Goal: Task Accomplishment & Management: Complete application form

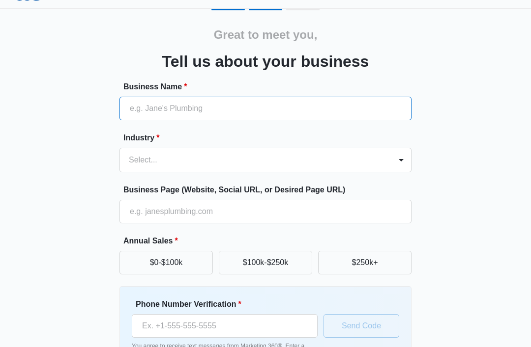
click at [362, 109] on input "Business Name *" at bounding box center [265, 109] width 292 height 24
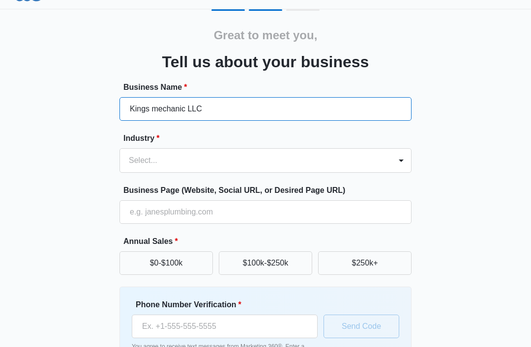
type input "Kings mechanic LLC"
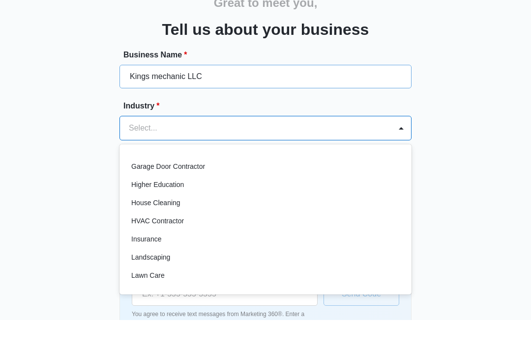
scroll to position [359, 0]
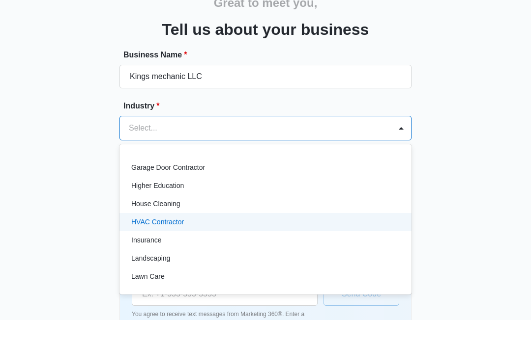
click at [317, 244] on div "HVAC Contractor" at bounding box center [264, 249] width 266 height 10
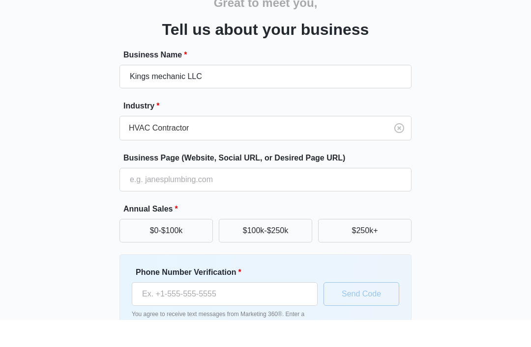
scroll to position [54, 0]
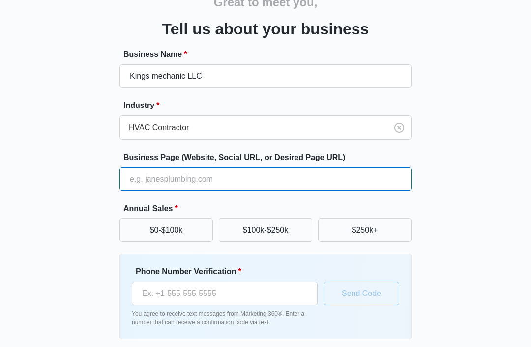
click at [367, 181] on input "Business Page (Website, Social URL, or Desired Page URL)" at bounding box center [265, 180] width 292 height 24
type input "D.V.kingsmechanic.com"
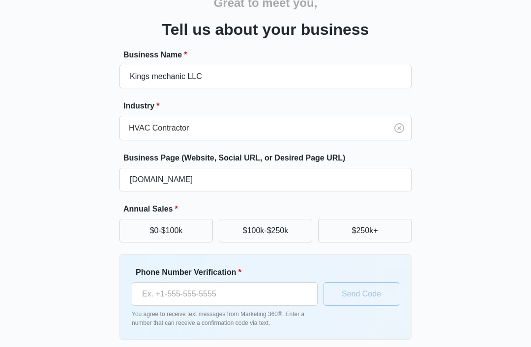
click at [458, 88] on div "Great to meet you, Tell us about your business Business Name * Kings mechanic L…" at bounding box center [265, 176] width 504 height 398
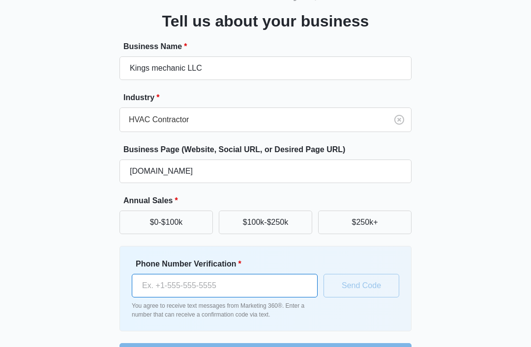
click at [295, 284] on input "Phone Number Verification *" at bounding box center [225, 286] width 186 height 24
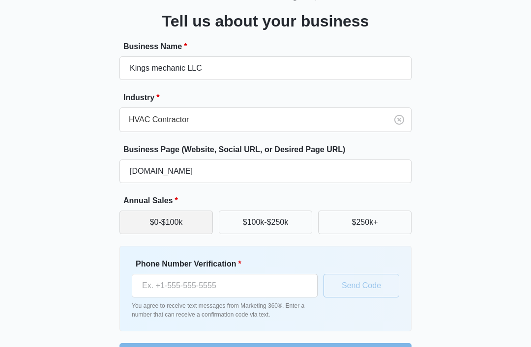
click at [199, 225] on button "$0-$100k" at bounding box center [165, 223] width 93 height 24
click at [192, 225] on button "$0-$100k" at bounding box center [165, 223] width 93 height 24
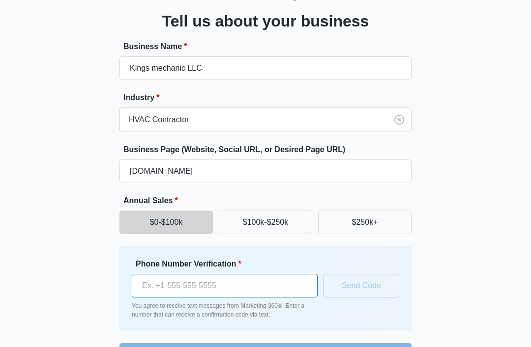
click at [271, 294] on input "Phone Number Verification *" at bounding box center [225, 286] width 186 height 24
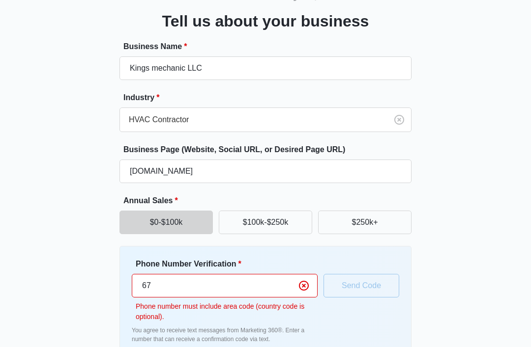
type input "6"
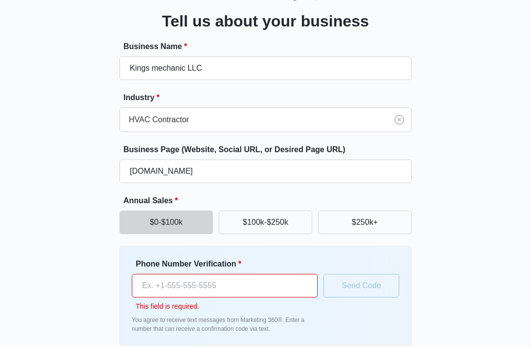
click at [275, 285] on input "Phone Number Verification *" at bounding box center [225, 286] width 186 height 24
click at [255, 292] on input "Phone Number Verification *" at bounding box center [225, 286] width 186 height 24
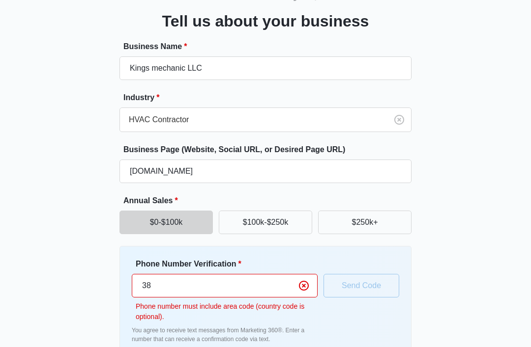
type input "3"
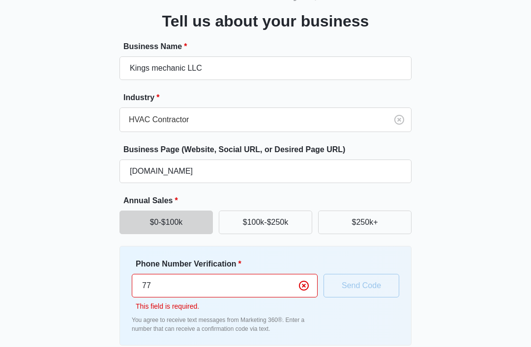
type input "7"
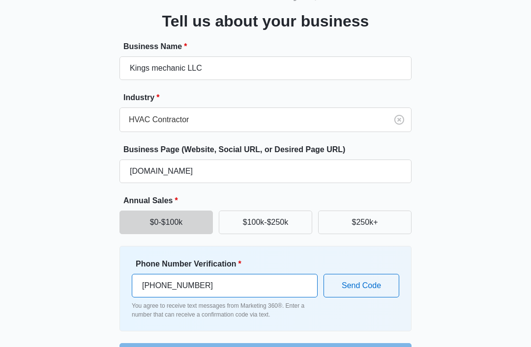
scroll to position [88, 0]
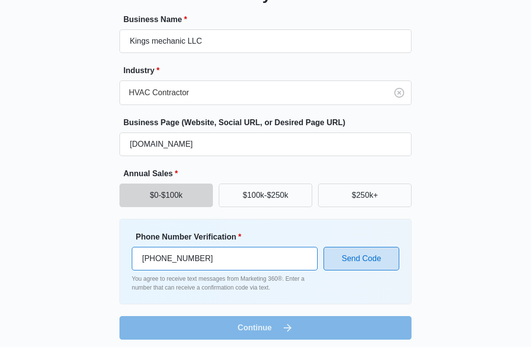
type input "(678) 570-4895"
click at [379, 258] on button "Send Code" at bounding box center [361, 259] width 76 height 24
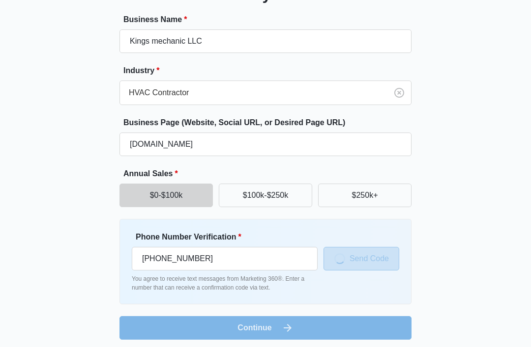
scroll to position [61, 0]
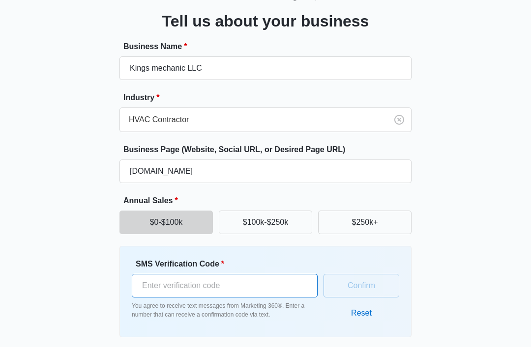
click at [268, 293] on input "SMS Verification Code *" at bounding box center [225, 286] width 186 height 24
type input "3"
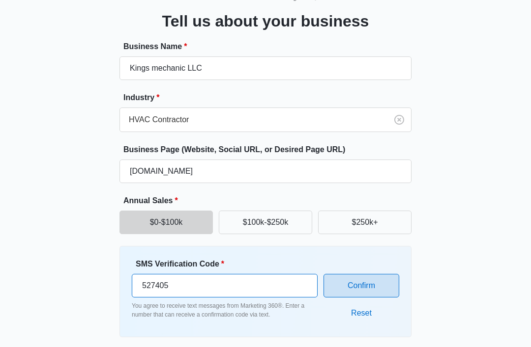
type input "527405"
click at [370, 292] on button "Confirm" at bounding box center [361, 286] width 76 height 24
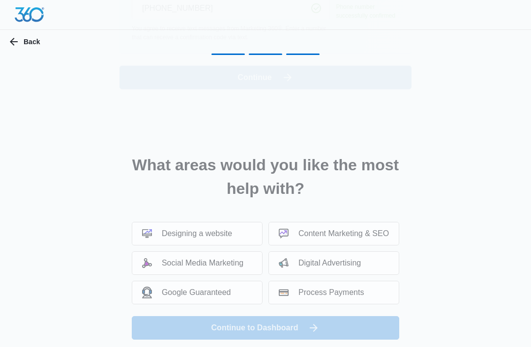
scroll to position [0, 0]
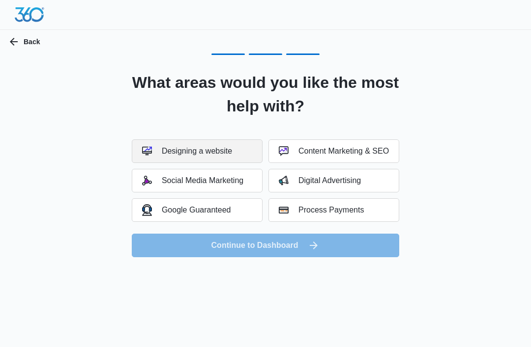
click at [241, 152] on button "Designing a website" at bounding box center [197, 152] width 131 height 24
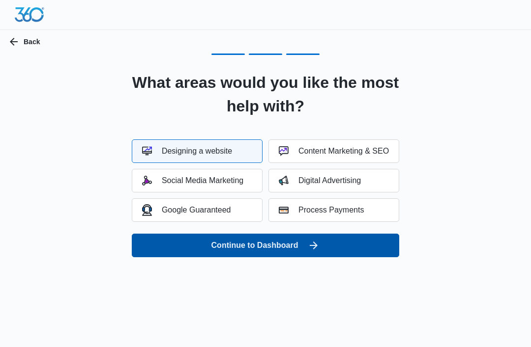
click at [243, 246] on button "Continue to Dashboard" at bounding box center [265, 246] width 267 height 24
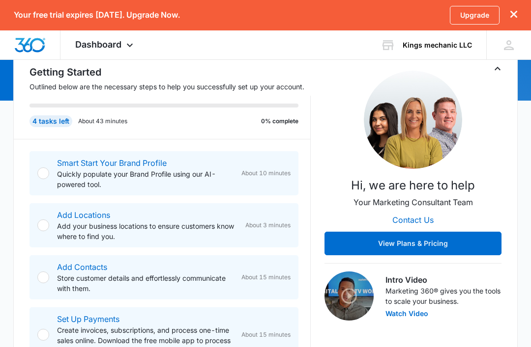
scroll to position [124, 0]
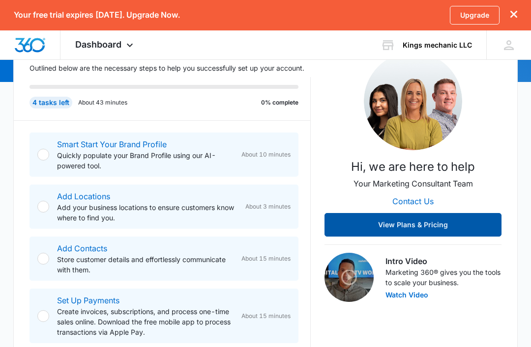
click at [409, 217] on button "View Plans & Pricing" at bounding box center [412, 226] width 177 height 24
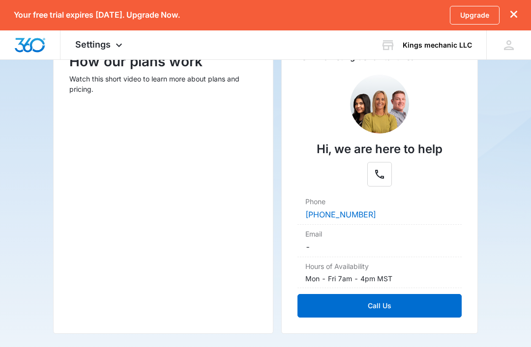
scroll to position [233, 0]
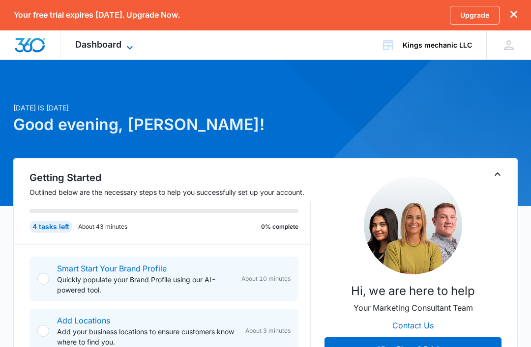
click at [114, 47] on span "Dashboard" at bounding box center [98, 44] width 46 height 10
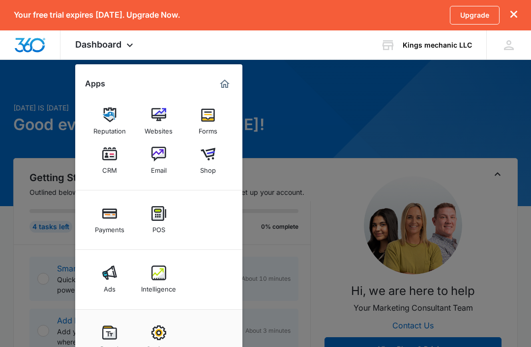
click at [380, 122] on div at bounding box center [265, 173] width 531 height 347
